Goal: Task Accomplishment & Management: Complete application form

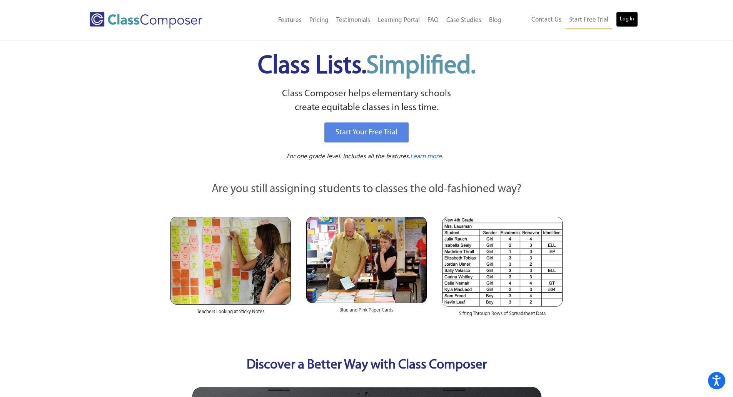
click at [628, 19] on link "Log In" at bounding box center [627, 19] width 22 height 15
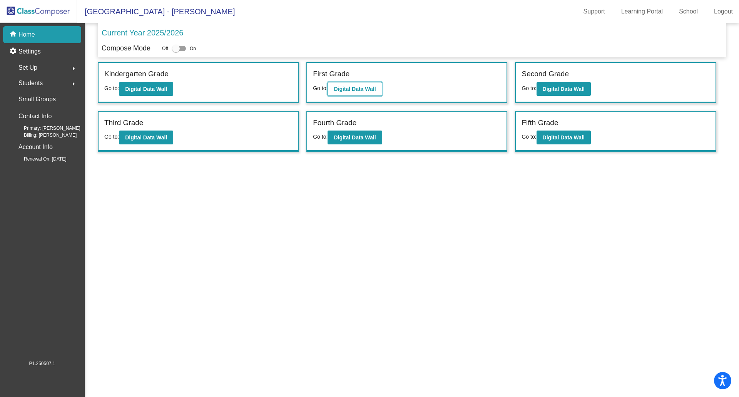
click at [367, 90] on b "Digital Data Wall" at bounding box center [355, 89] width 42 height 6
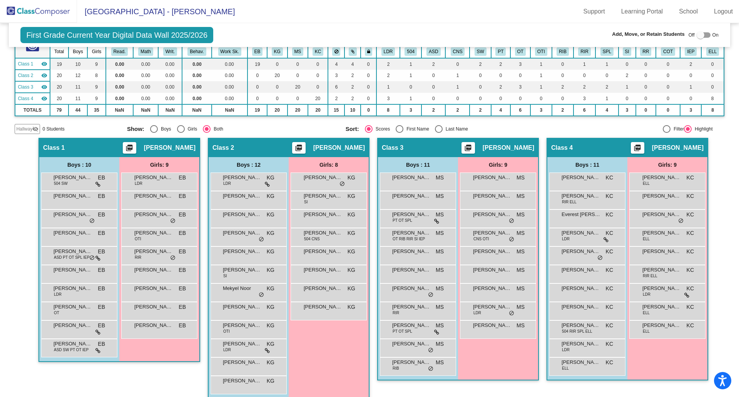
scroll to position [69, 0]
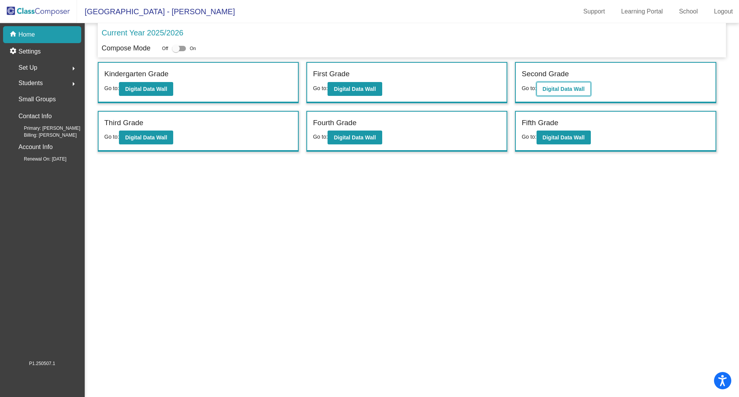
click at [551, 86] on b "Digital Data Wall" at bounding box center [564, 89] width 42 height 6
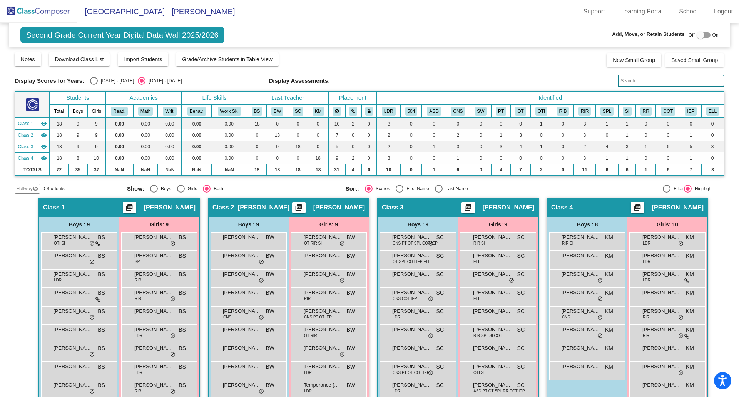
click at [705, 34] on div at bounding box center [704, 34] width 14 height 5
checkbox input "true"
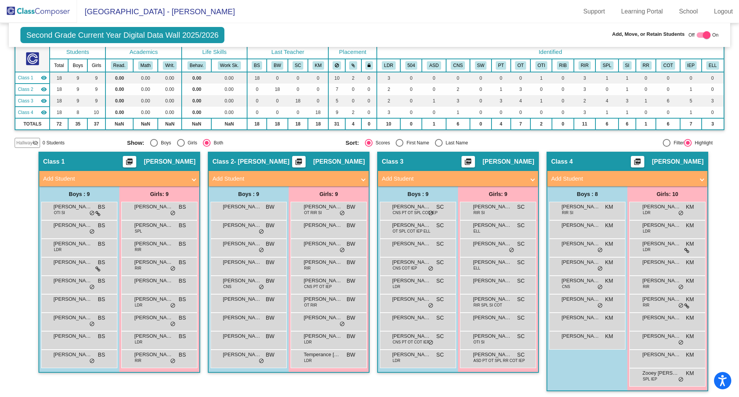
scroll to position [48, 0]
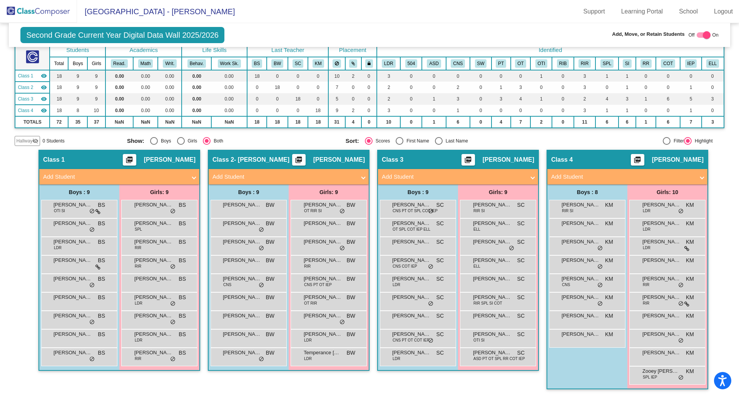
click at [531, 177] on span at bounding box center [532, 176] width 3 height 9
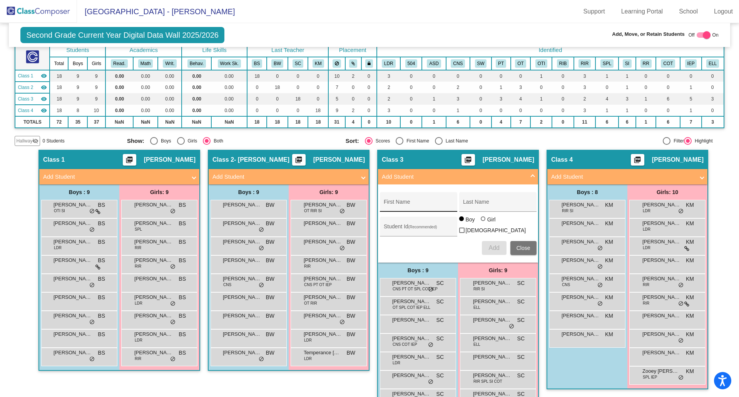
click at [421, 204] on input "First Name" at bounding box center [418, 205] width 69 height 6
type input "Nilay"
type input "Tapsiz"
click at [435, 224] on div "Student Id (Recommended)" at bounding box center [418, 229] width 69 height 16
type input "2005741"
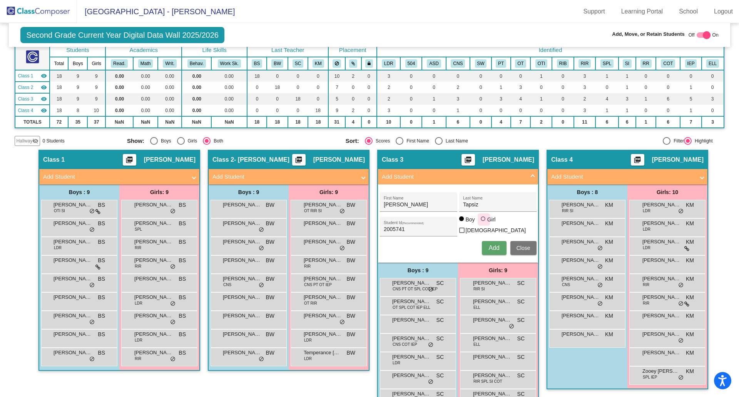
click at [481, 221] on div at bounding box center [483, 218] width 5 height 5
click at [483, 223] on input "Girl" at bounding box center [483, 222] width 0 height 0
radio input "true"
click at [494, 246] on span "Add" at bounding box center [493, 247] width 11 height 7
click at [525, 247] on span "Close" at bounding box center [523, 248] width 14 height 6
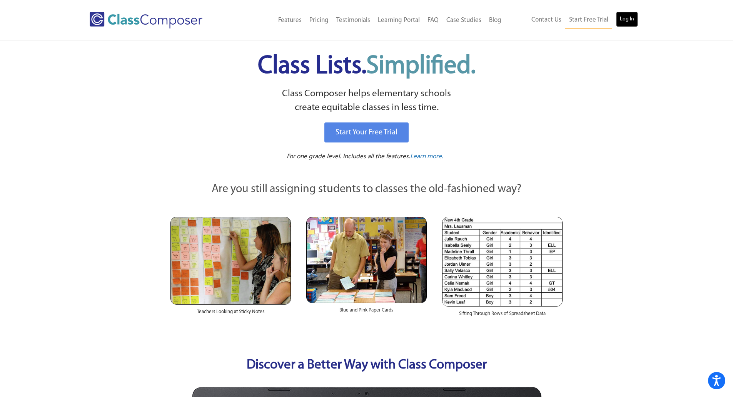
click at [626, 20] on link "Log In" at bounding box center [627, 19] width 22 height 15
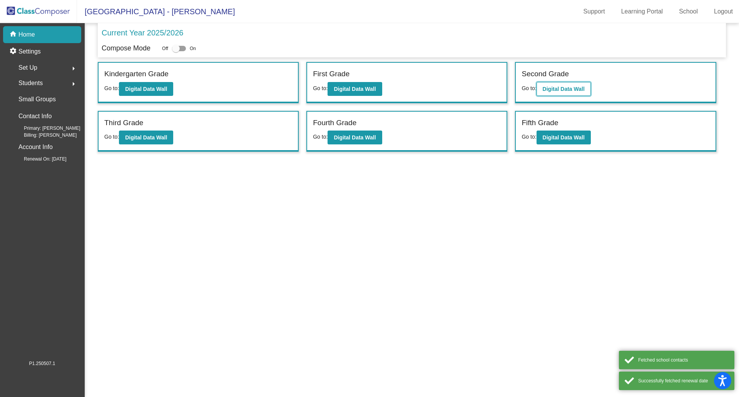
click at [569, 90] on b "Digital Data Wall" at bounding box center [564, 89] width 42 height 6
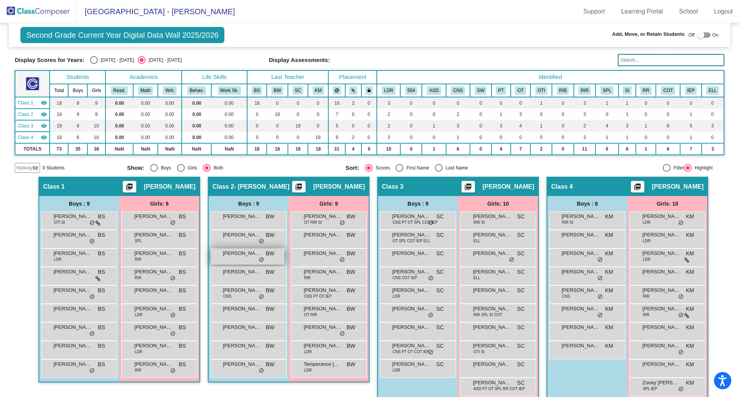
scroll to position [32, 0]
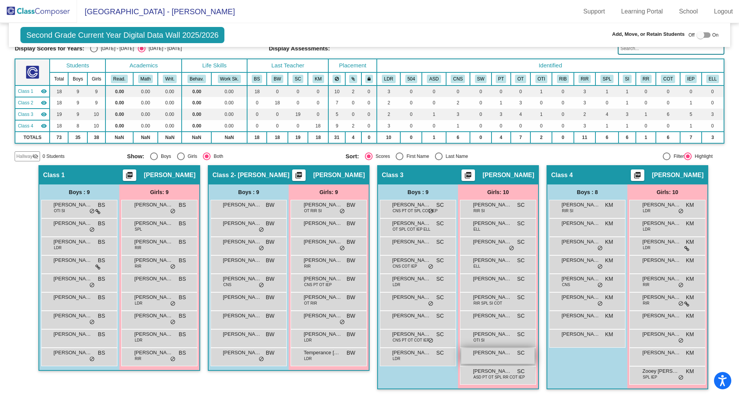
click at [489, 356] on span "Nilay Tapsiz" at bounding box center [492, 353] width 38 height 8
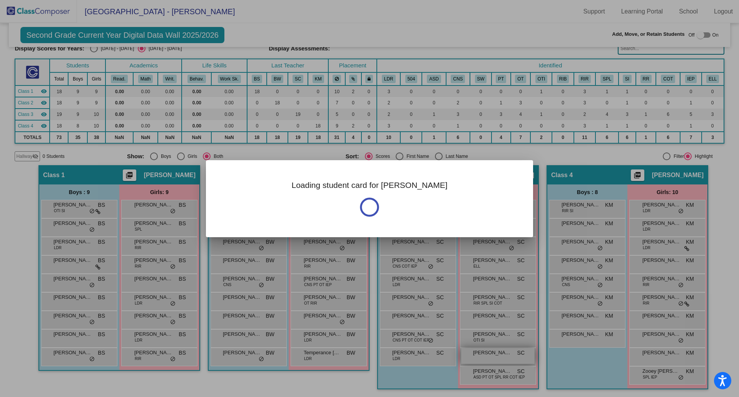
click at [489, 356] on div at bounding box center [369, 198] width 739 height 397
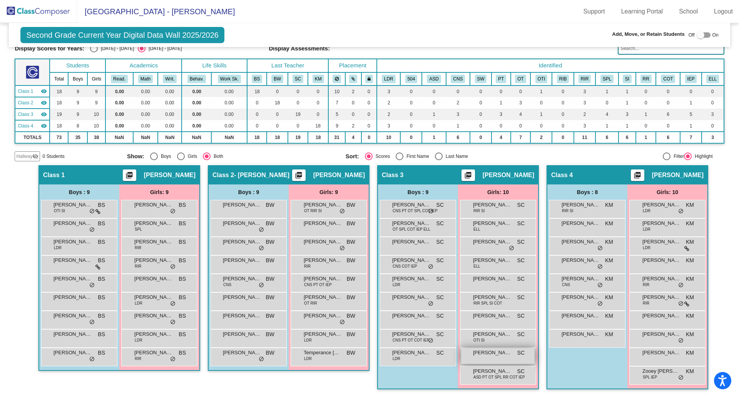
click at [489, 356] on span "Nilay Tapsiz" at bounding box center [492, 353] width 38 height 8
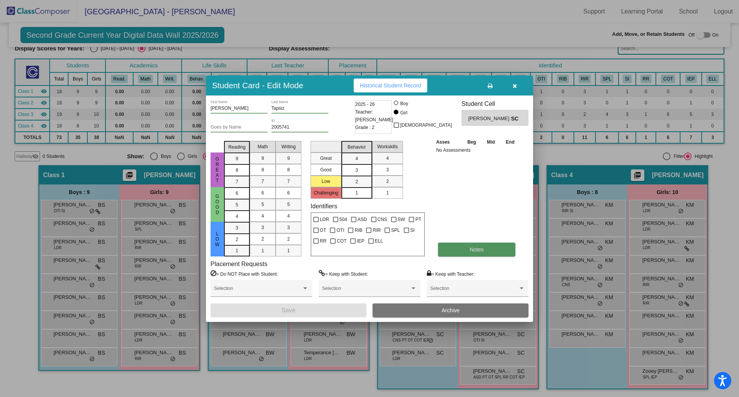
click at [476, 249] on span "Notes" at bounding box center [476, 249] width 14 height 6
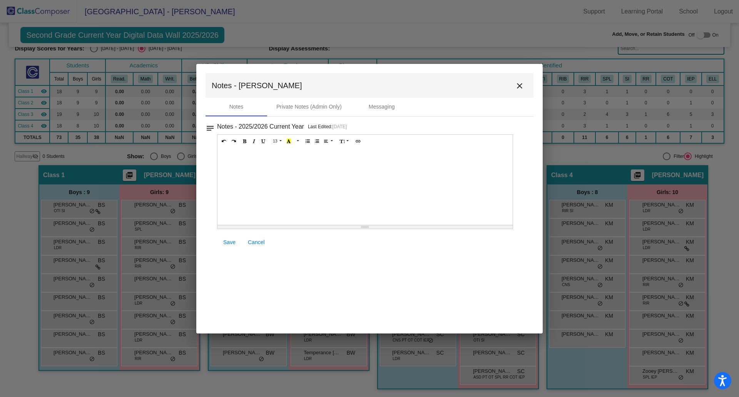
click at [297, 152] on div at bounding box center [364, 186] width 295 height 77
click at [227, 243] on span "Save" at bounding box center [229, 242] width 12 height 6
click at [519, 83] on mat-icon "close" at bounding box center [519, 85] width 9 height 9
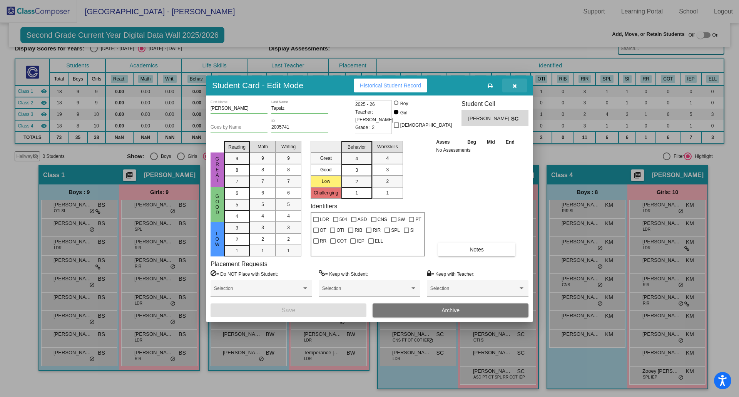
click at [519, 83] on button "button" at bounding box center [514, 86] width 25 height 14
